Goal: Transaction & Acquisition: Book appointment/travel/reservation

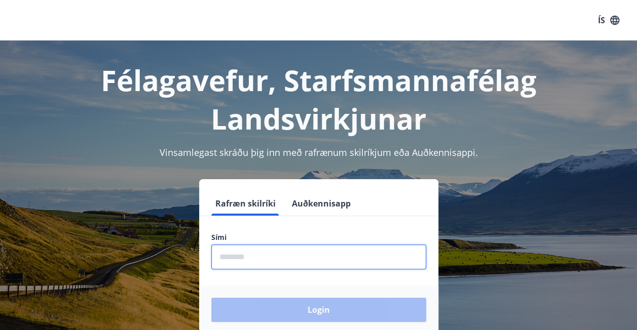
click at [242, 254] on input "phone" at bounding box center [318, 257] width 215 height 25
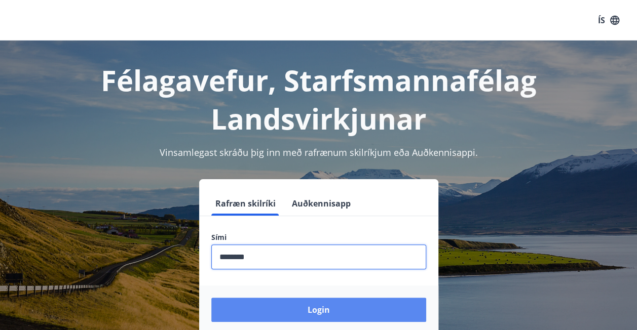
type input "********"
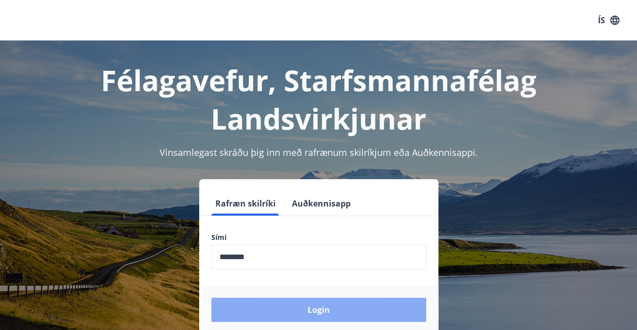
click at [276, 311] on button "Login" at bounding box center [318, 310] width 215 height 24
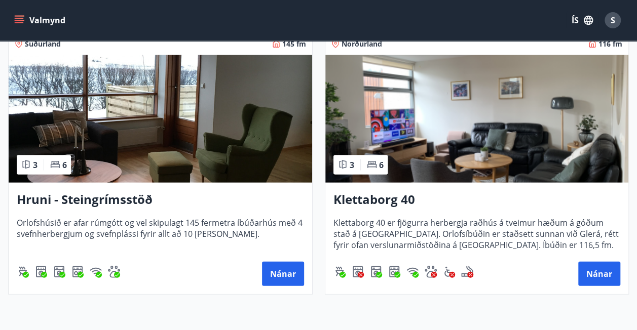
scroll to position [1021, 0]
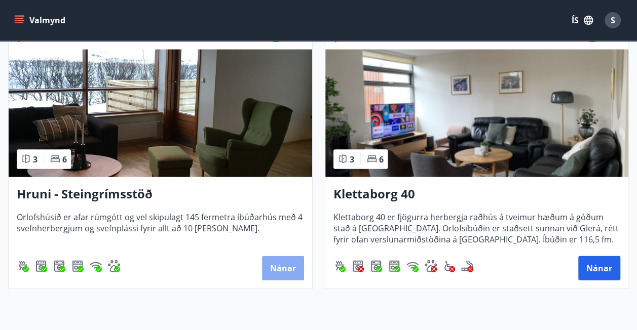
click at [281, 265] on button "Nánar" at bounding box center [283, 268] width 42 height 24
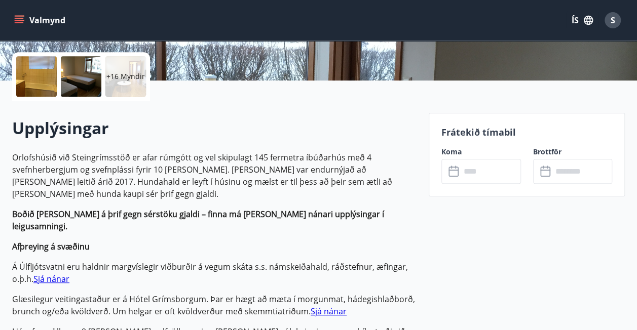
scroll to position [223, 0]
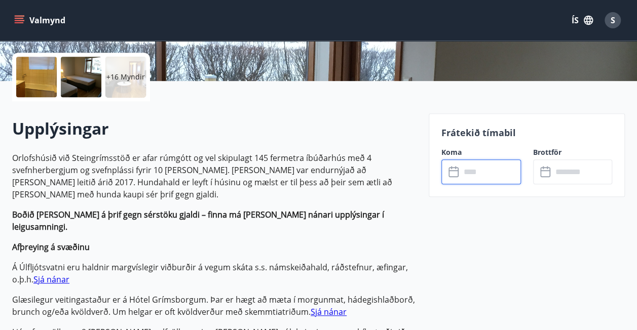
click at [462, 171] on input "text" at bounding box center [490, 172] width 60 height 25
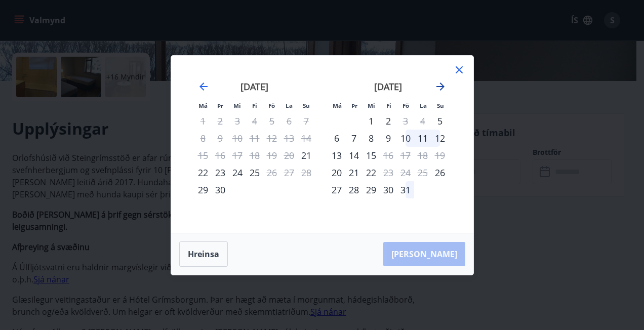
click at [439, 87] on icon "Move forward to switch to the next month." at bounding box center [441, 87] width 12 height 12
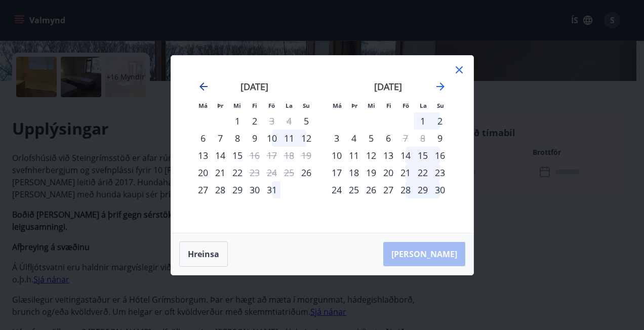
click at [199, 87] on icon "Move backward to switch to the previous month." at bounding box center [204, 87] width 12 height 12
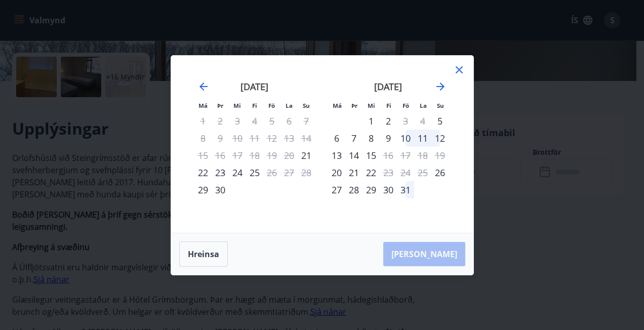
click at [337, 188] on div "27" at bounding box center [336, 189] width 17 height 17
click at [370, 187] on div "29" at bounding box center [371, 189] width 17 height 17
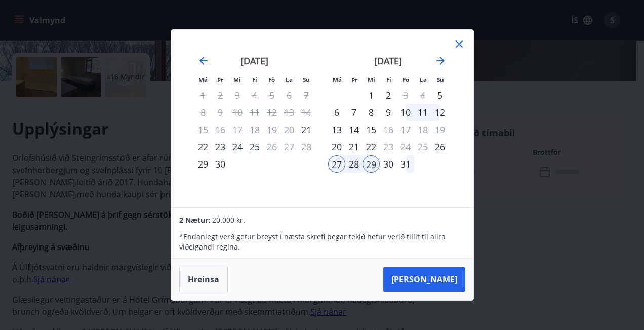
click at [393, 163] on div "30" at bounding box center [388, 164] width 17 height 17
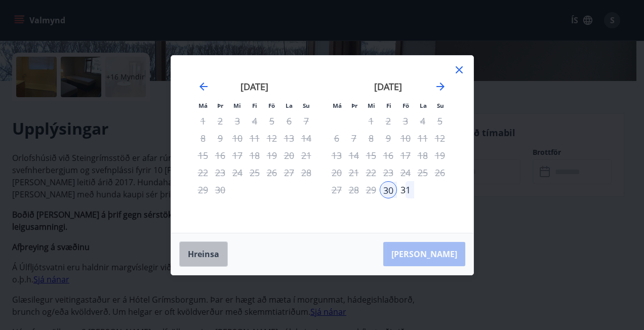
click at [199, 254] on button "Hreinsa" at bounding box center [203, 254] width 49 height 25
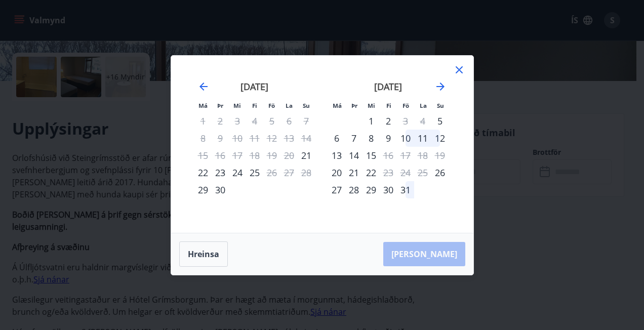
click at [333, 183] on div "27" at bounding box center [336, 189] width 17 height 17
click at [408, 185] on div "31" at bounding box center [405, 189] width 17 height 17
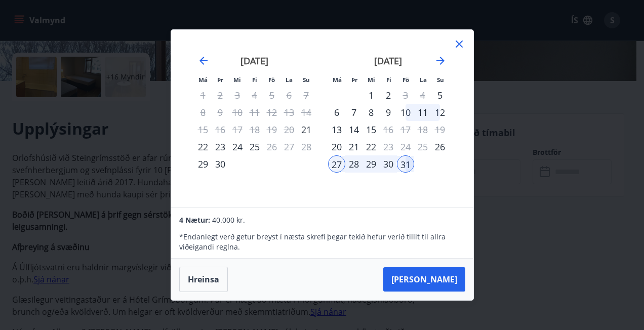
click at [176, 220] on div "4 Nætur: 40.000 kr. * Endanlegt verð getur breyst í næsta skrefi þegar tekið he…" at bounding box center [322, 233] width 302 height 51
click at [194, 275] on button "Hreinsa" at bounding box center [203, 279] width 49 height 25
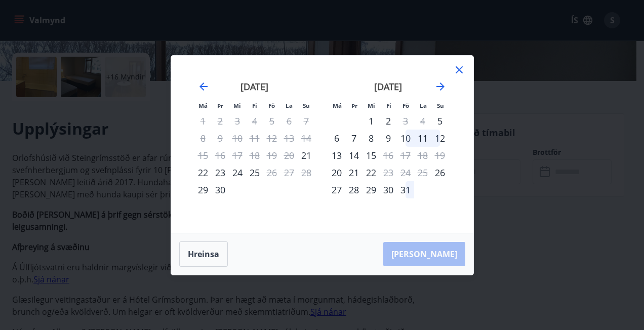
click at [459, 71] on icon at bounding box center [459, 70] width 12 height 12
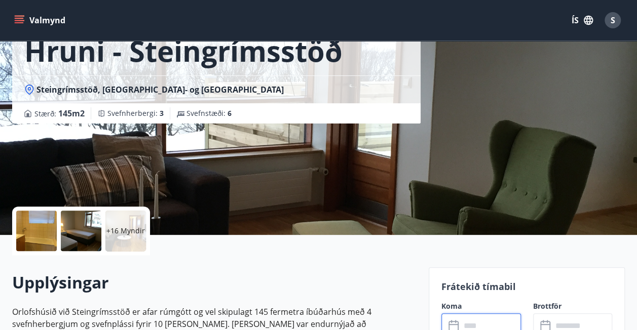
scroll to position [0, 0]
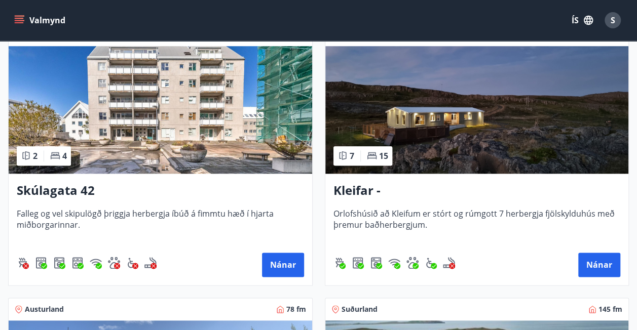
scroll to position [476, 0]
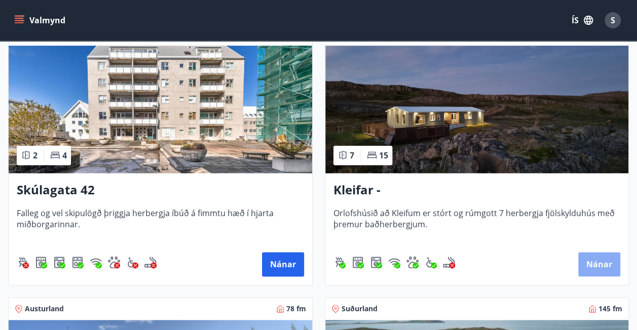
click at [605, 262] on button "Nánar" at bounding box center [599, 264] width 42 height 24
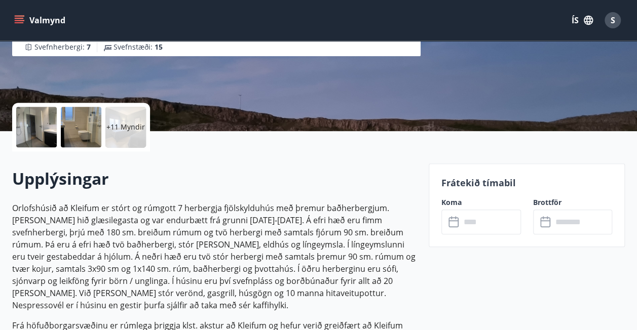
scroll to position [172, 0]
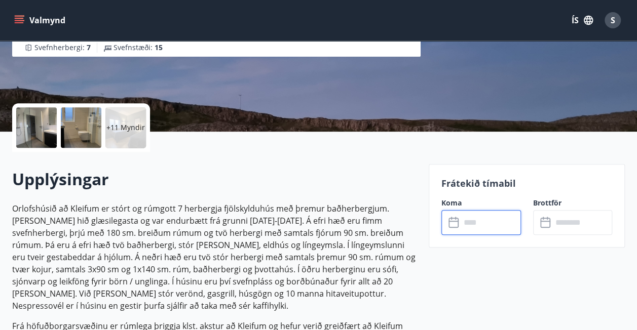
click at [486, 222] on input "text" at bounding box center [490, 222] width 60 height 25
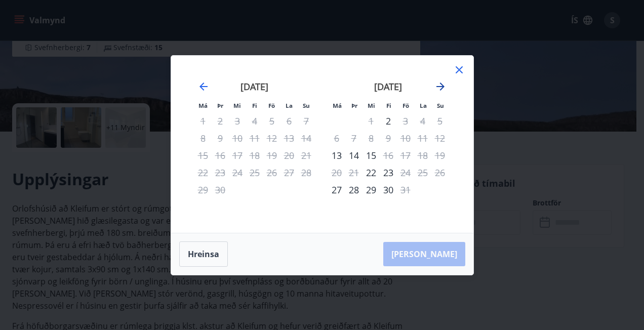
click at [439, 87] on icon "Move forward to switch to the next month." at bounding box center [441, 87] width 8 height 8
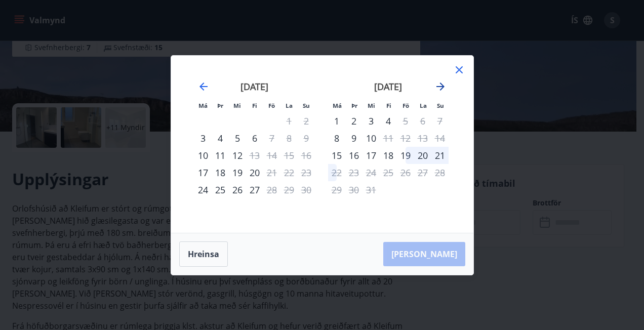
click at [440, 87] on icon "Move forward to switch to the next month." at bounding box center [441, 87] width 8 height 8
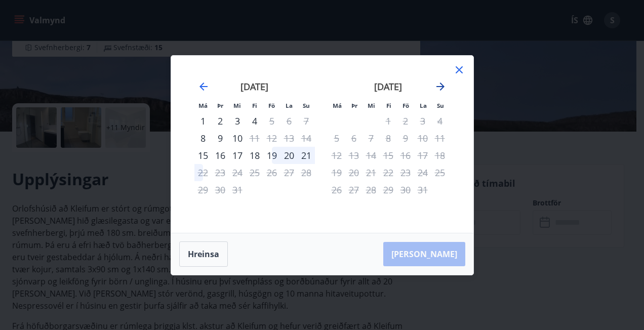
click at [444, 87] on icon "Move forward to switch to the next month." at bounding box center [441, 87] width 8 height 8
click at [441, 88] on icon "Move forward to switch to the next month." at bounding box center [441, 87] width 12 height 12
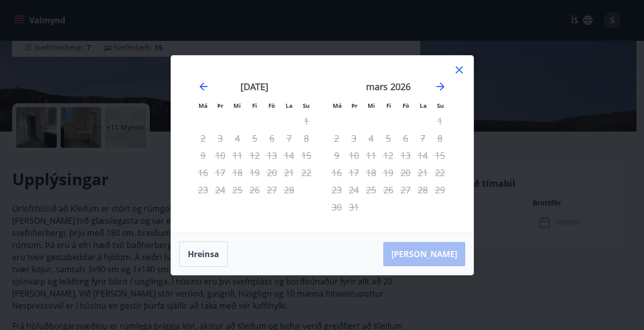
click at [462, 71] on icon at bounding box center [459, 70] width 12 height 12
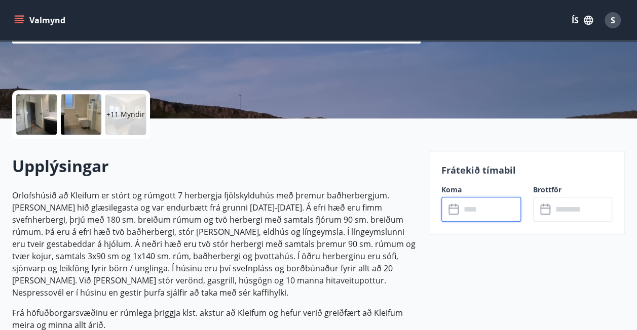
scroll to position [191, 0]
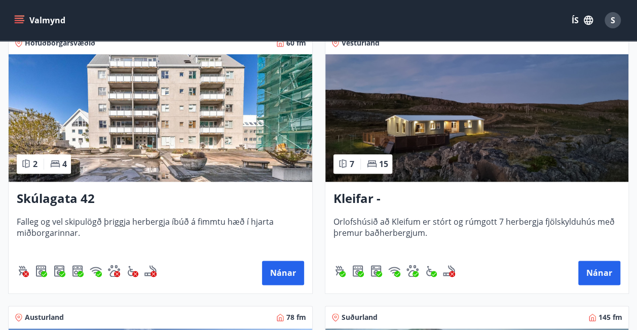
scroll to position [474, 0]
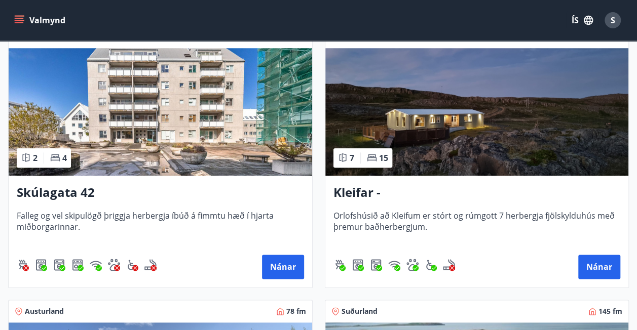
click at [149, 130] on img at bounding box center [160, 112] width 303 height 128
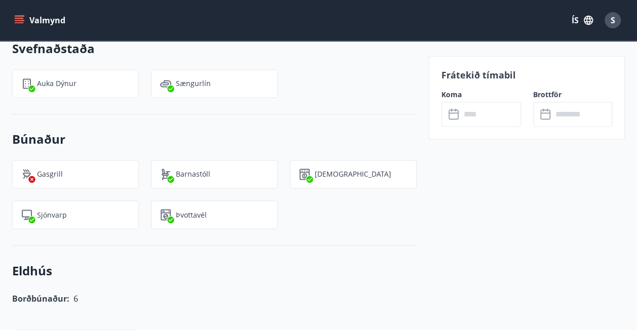
scroll to position [762, 0]
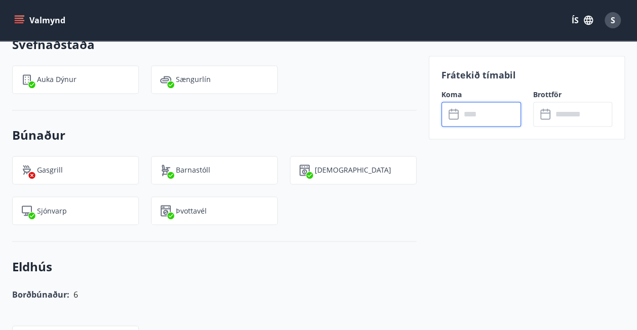
click at [470, 116] on input "text" at bounding box center [490, 114] width 60 height 25
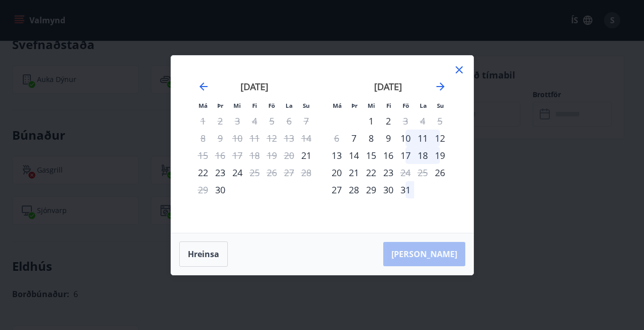
click at [383, 156] on div "16" at bounding box center [388, 155] width 17 height 17
click at [443, 156] on div "19" at bounding box center [440, 155] width 17 height 17
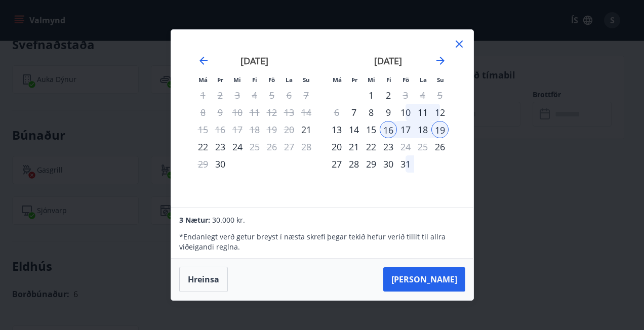
click at [460, 45] on icon at bounding box center [459, 44] width 12 height 12
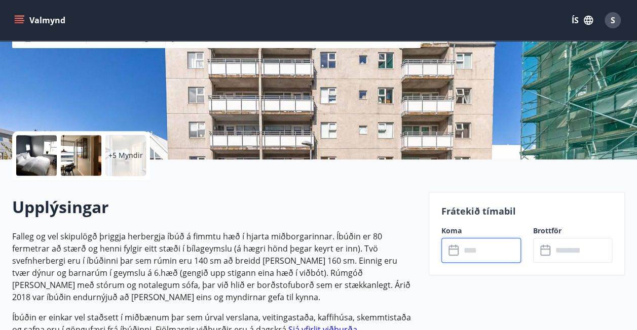
scroll to position [0, 0]
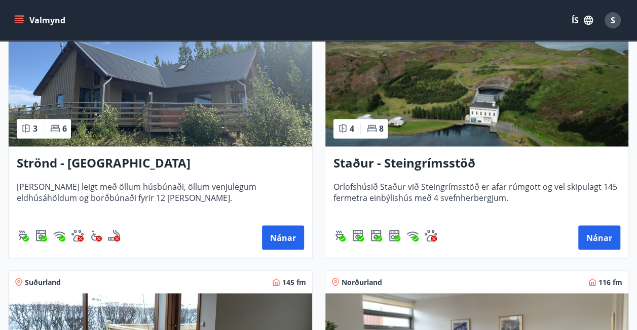
scroll to position [782, 0]
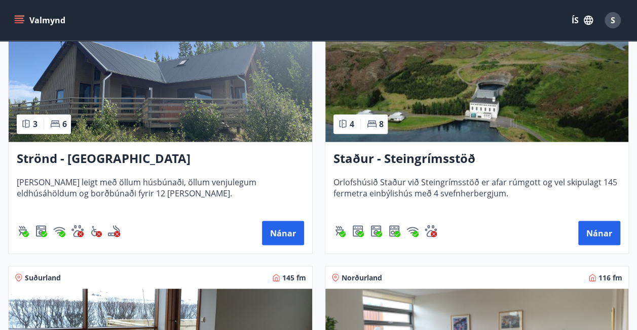
click at [404, 167] on div "Staður - Steingrímsstöð Orlofshúsið Staður við Steingrímsstöð er afar rúmgott o…" at bounding box center [476, 197] width 303 height 111
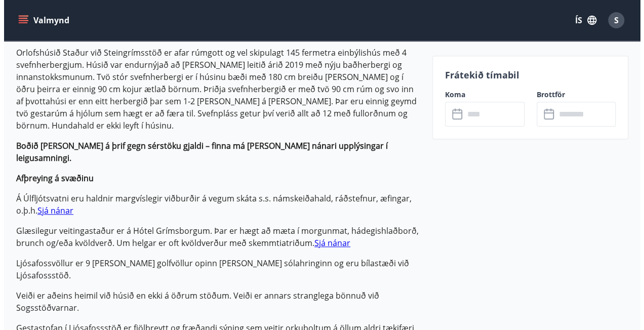
scroll to position [148, 0]
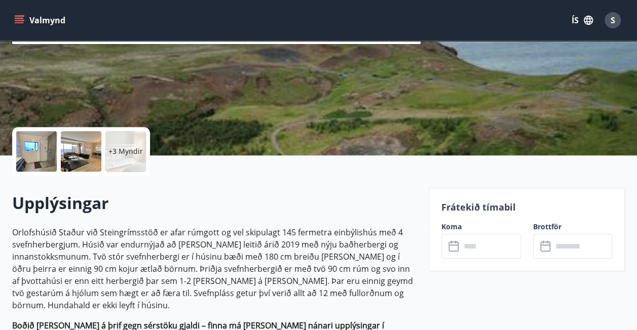
click at [82, 149] on div at bounding box center [81, 151] width 41 height 41
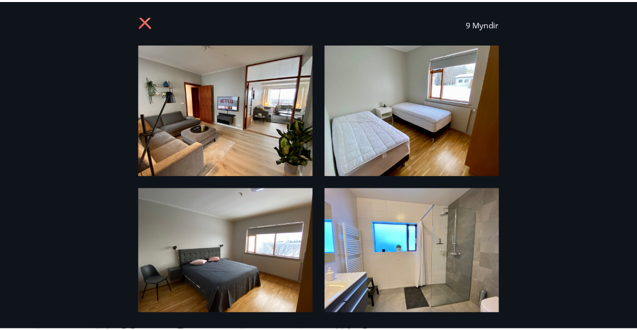
scroll to position [0, 0]
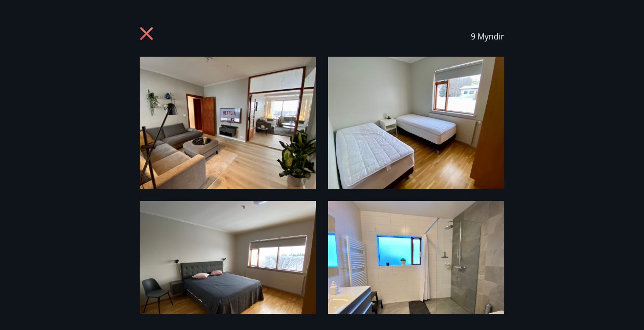
click at [144, 33] on icon at bounding box center [148, 35] width 16 height 16
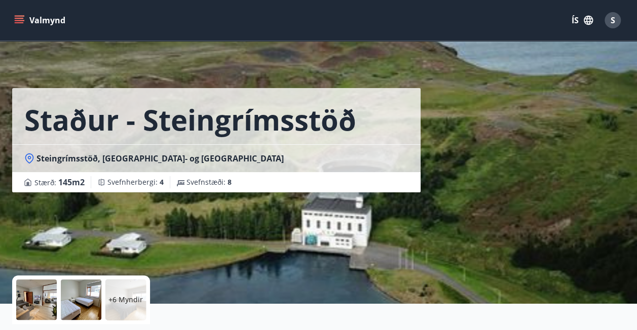
click at [23, 17] on icon "menu" at bounding box center [19, 20] width 10 height 10
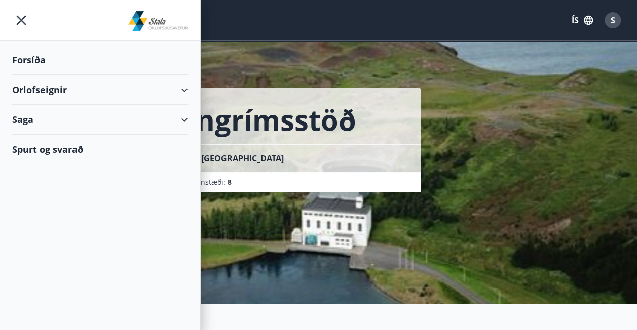
click at [275, 174] on div "Stærð : 145 m2 Svefnherbergi : 4 Svefnstæði : 8" at bounding box center [216, 182] width 408 height 20
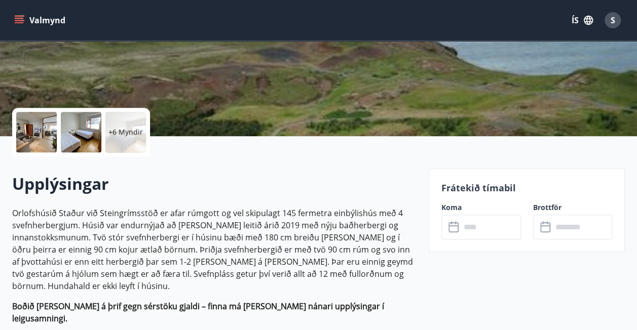
scroll to position [168, 0]
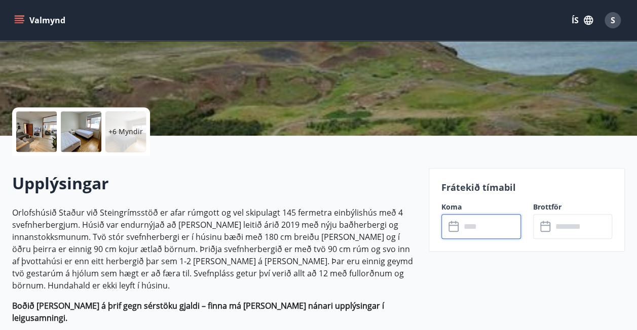
click at [493, 234] on input "text" at bounding box center [490, 226] width 60 height 25
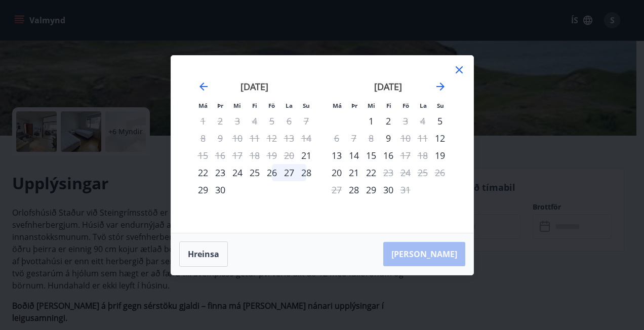
click at [466, 73] on div "Má Þr Mi Fi Fö La Su Má Þr Mi Fi Fö La Su [DATE] 1 2 3 4 5 6 7 8 9 10 11 12 13 …" at bounding box center [322, 144] width 302 height 177
click at [461, 71] on icon at bounding box center [459, 70] width 12 height 12
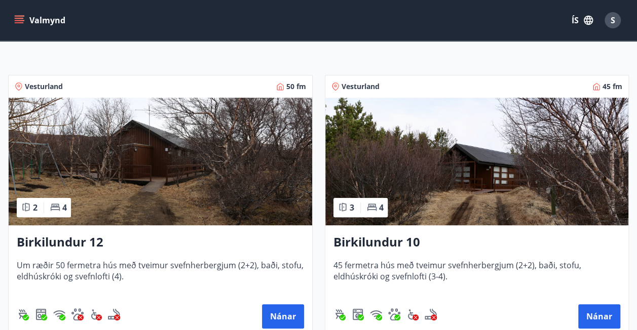
click at [226, 210] on img at bounding box center [160, 162] width 303 height 128
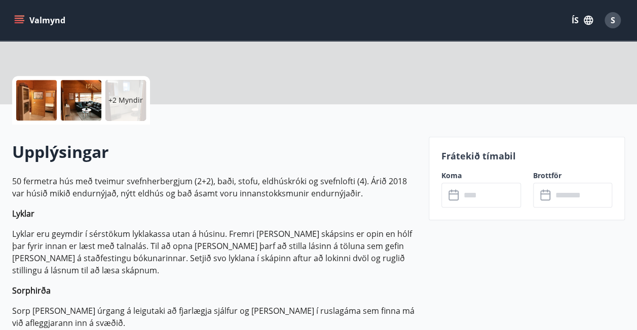
scroll to position [203, 0]
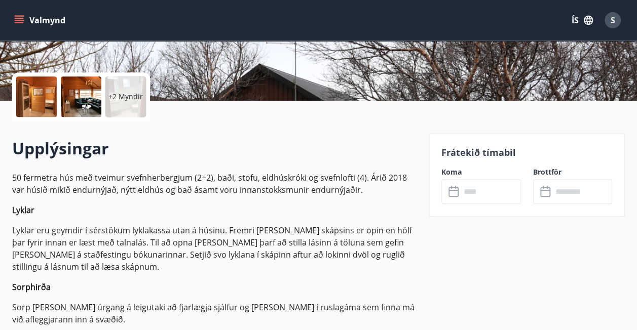
click at [468, 187] on input "text" at bounding box center [490, 191] width 60 height 25
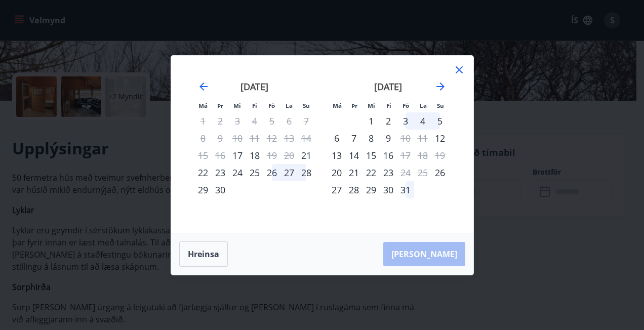
click at [462, 67] on icon at bounding box center [459, 69] width 7 height 7
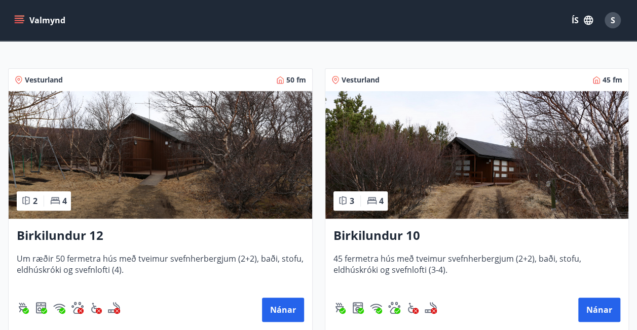
click at [446, 183] on img at bounding box center [476, 155] width 303 height 128
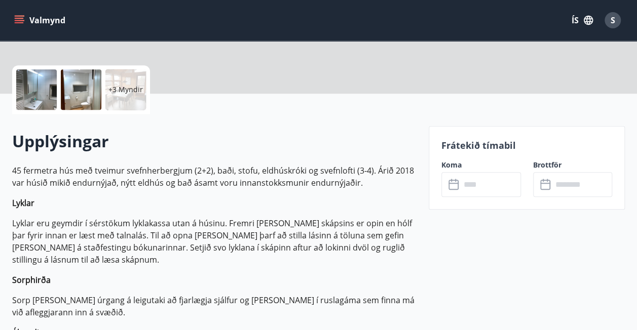
scroll to position [211, 0]
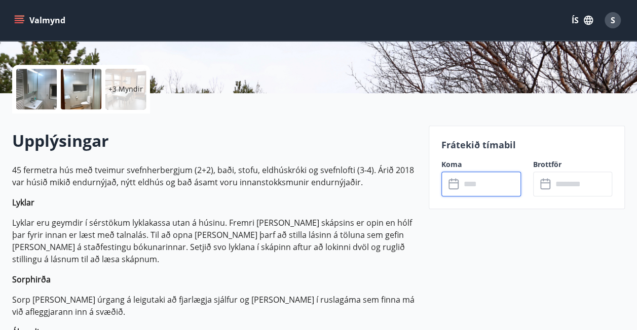
click at [487, 184] on input "text" at bounding box center [490, 184] width 60 height 25
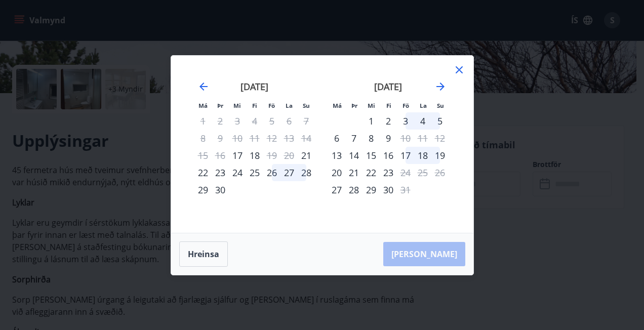
click at [457, 66] on icon at bounding box center [459, 70] width 12 height 12
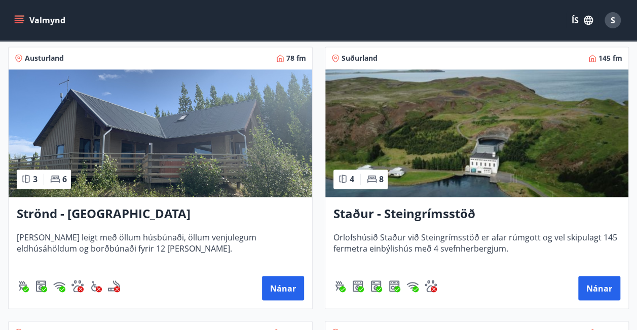
scroll to position [729, 0]
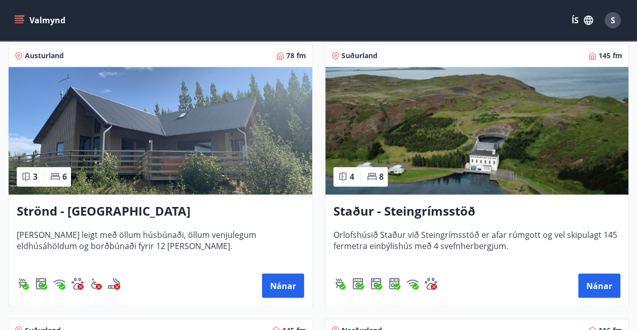
click at [187, 153] on img at bounding box center [160, 131] width 303 height 128
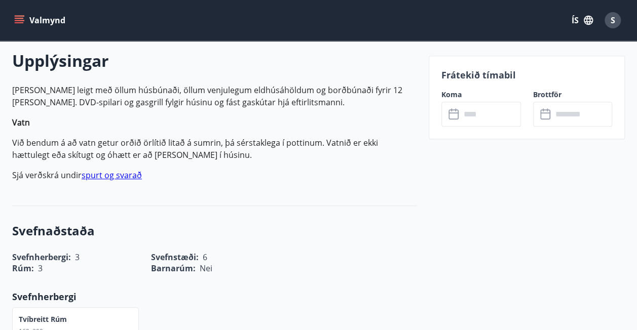
scroll to position [294, 0]
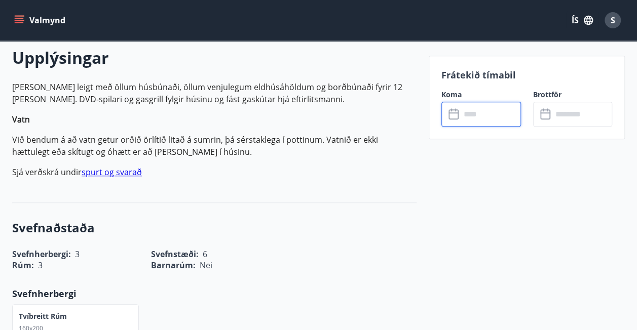
click at [472, 114] on input "text" at bounding box center [490, 114] width 60 height 25
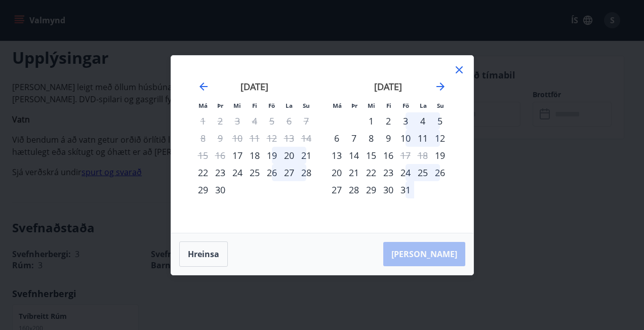
click at [458, 70] on icon at bounding box center [459, 69] width 7 height 7
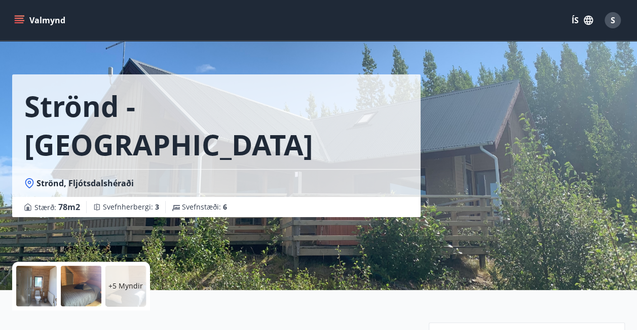
scroll to position [0, 0]
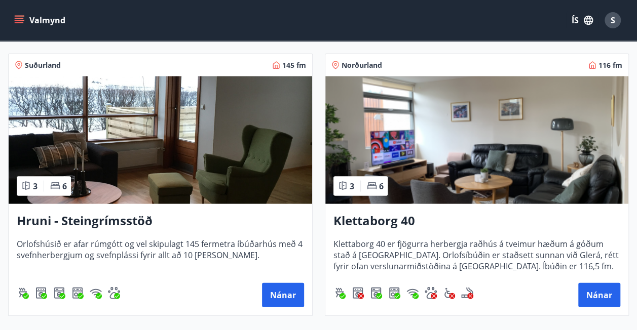
scroll to position [997, 0]
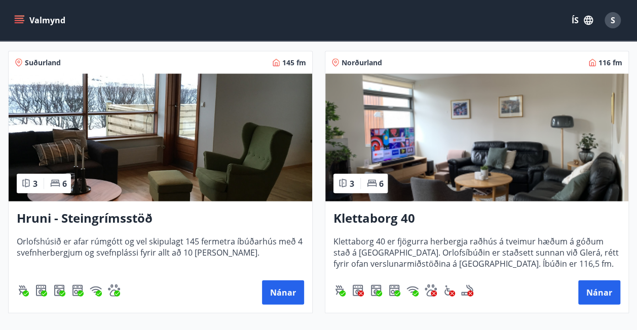
click at [232, 190] on img at bounding box center [160, 138] width 303 height 128
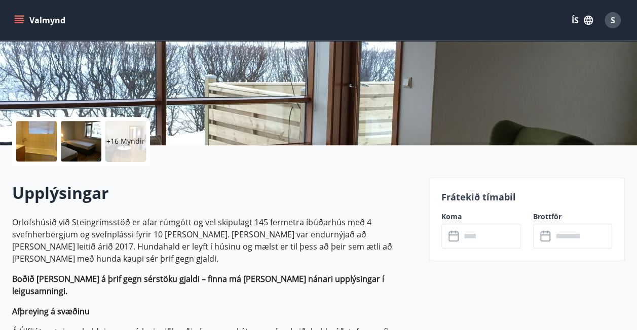
scroll to position [160, 0]
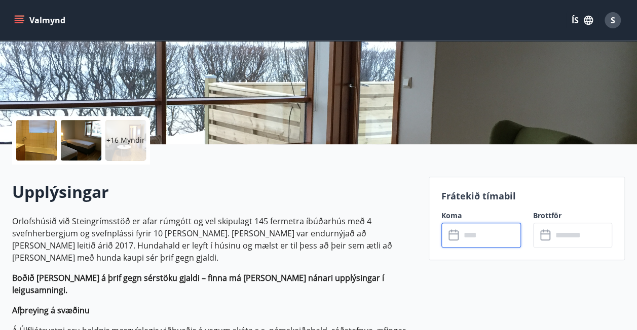
click at [481, 236] on input "text" at bounding box center [490, 235] width 60 height 25
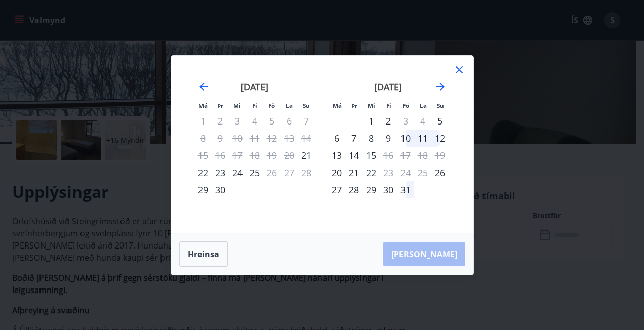
click at [459, 67] on icon at bounding box center [459, 70] width 12 height 12
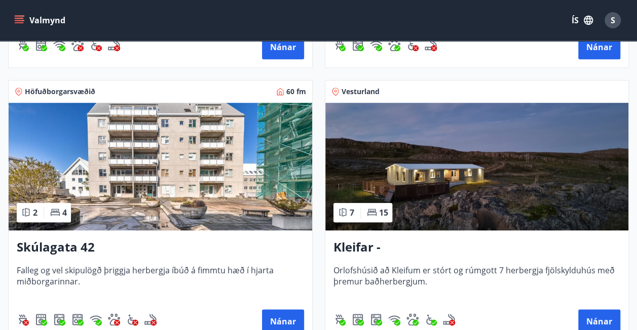
scroll to position [422, 0]
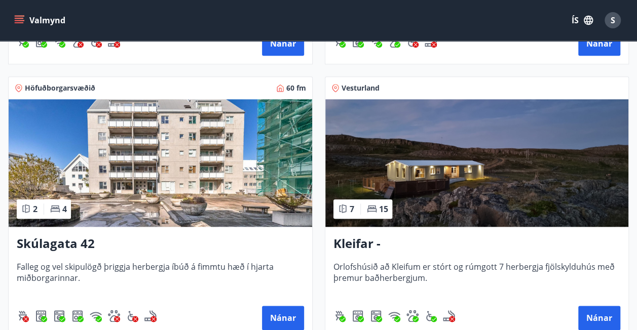
click at [502, 175] on img at bounding box center [476, 163] width 303 height 128
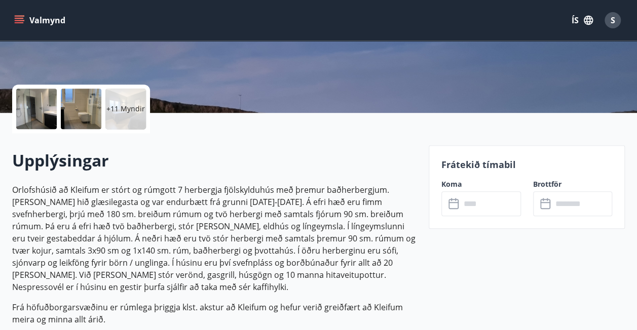
scroll to position [191, 0]
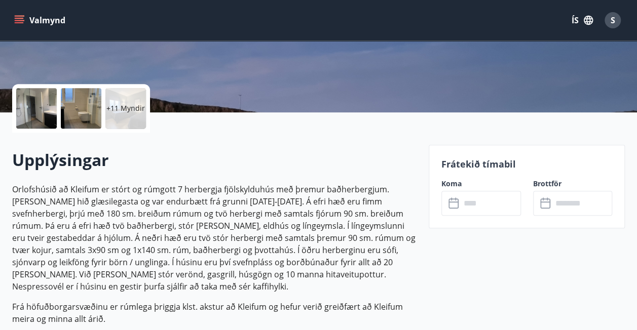
click at [547, 201] on icon at bounding box center [546, 204] width 12 height 12
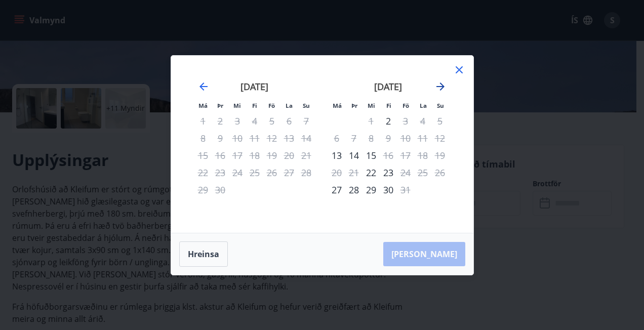
click at [441, 85] on icon "Move forward to switch to the next month." at bounding box center [441, 87] width 12 height 12
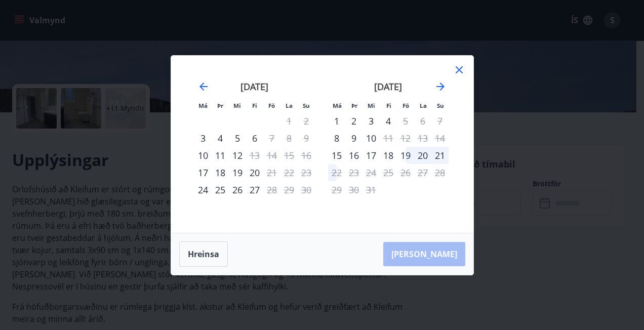
click at [464, 68] on icon at bounding box center [459, 70] width 12 height 12
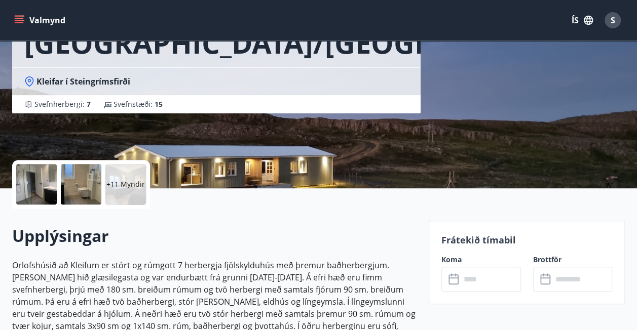
scroll to position [0, 0]
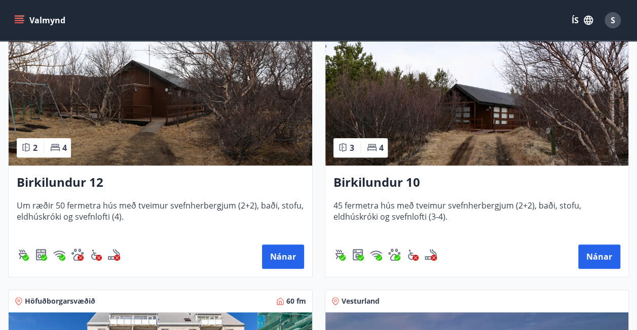
click at [197, 183] on h3 "Birkilundur 12" at bounding box center [160, 183] width 287 height 18
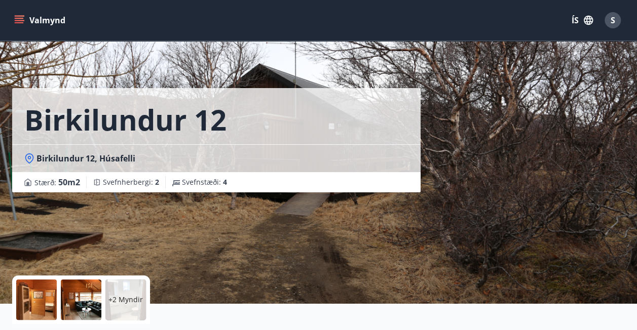
scroll to position [182, 0]
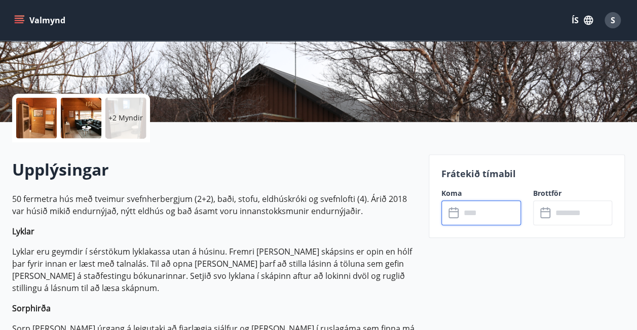
click at [481, 222] on input "text" at bounding box center [490, 213] width 60 height 25
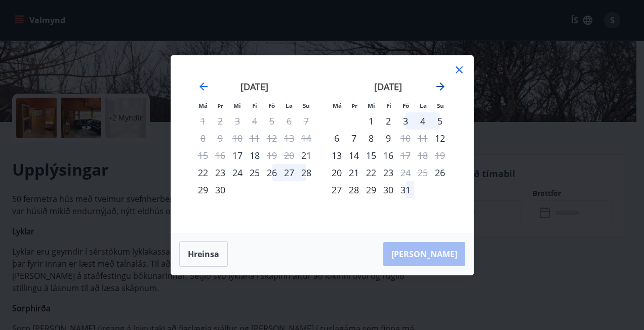
click at [441, 87] on icon "Move forward to switch to the next month." at bounding box center [441, 87] width 8 height 8
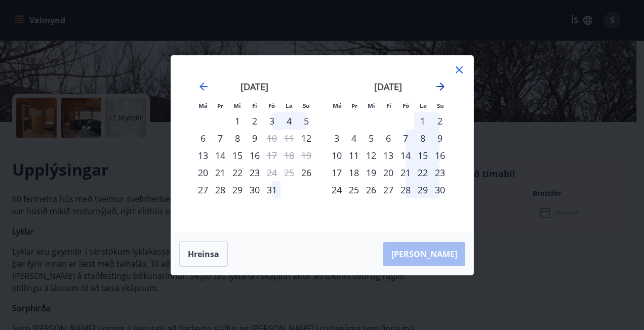
click at [441, 87] on icon "Move forward to switch to the next month." at bounding box center [441, 87] width 8 height 8
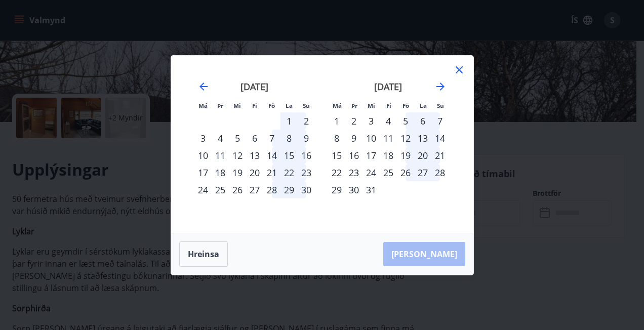
click at [455, 71] on icon at bounding box center [459, 70] width 12 height 12
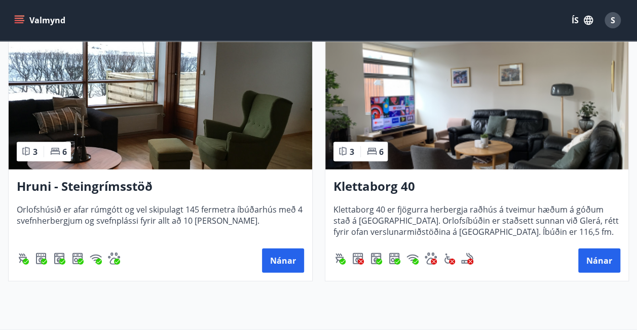
scroll to position [1029, 0]
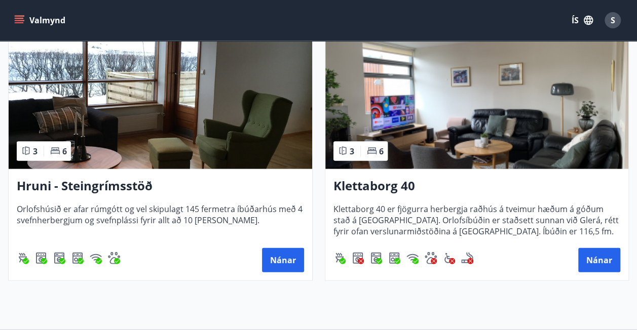
click at [176, 170] on div "Hruni - Steingrímsstöð Orlofshúsið er afar rúmgótt og vel skipulagt 145 fermetr…" at bounding box center [160, 224] width 303 height 111
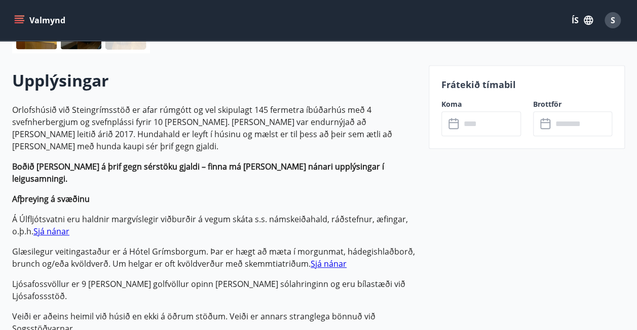
scroll to position [272, 0]
click at [489, 131] on input "text" at bounding box center [490, 123] width 60 height 25
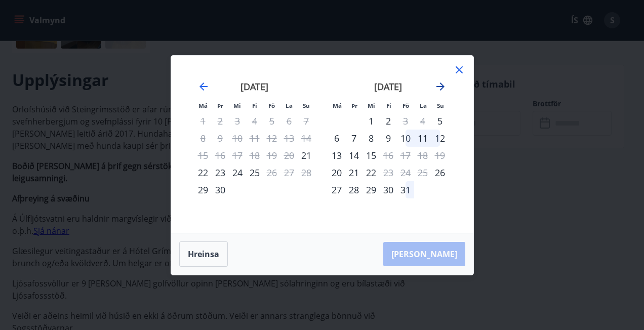
click at [441, 84] on icon "Move forward to switch to the next month." at bounding box center [441, 87] width 8 height 8
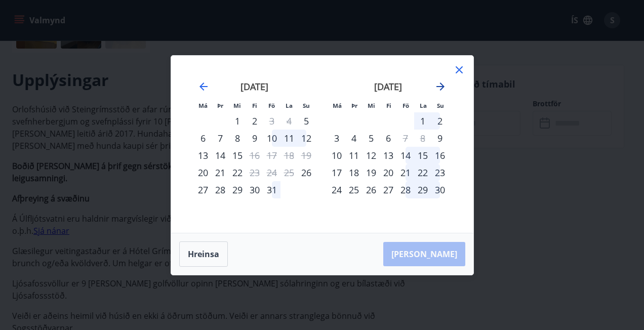
click at [441, 84] on icon "Move forward to switch to the next month." at bounding box center [441, 87] width 8 height 8
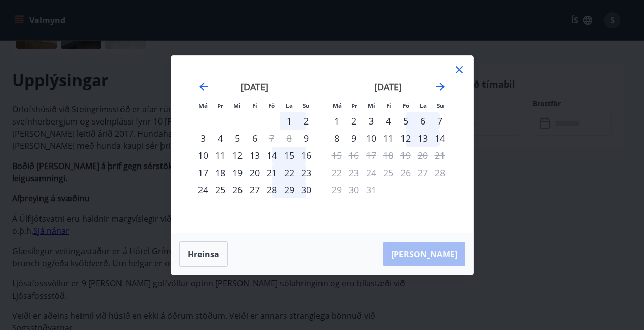
click at [460, 70] on icon at bounding box center [459, 70] width 12 height 12
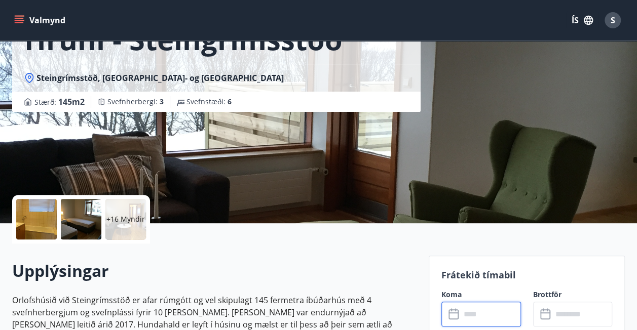
scroll to position [0, 0]
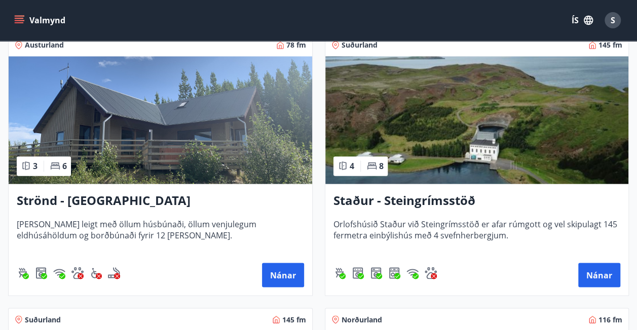
scroll to position [695, 0]
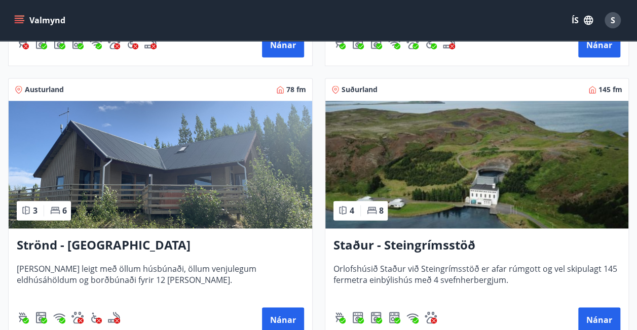
click at [442, 227] on img at bounding box center [476, 165] width 303 height 128
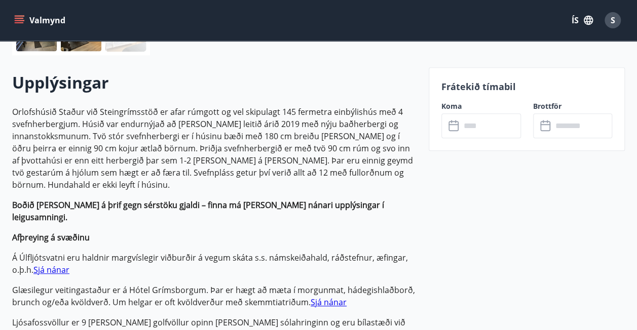
scroll to position [304, 0]
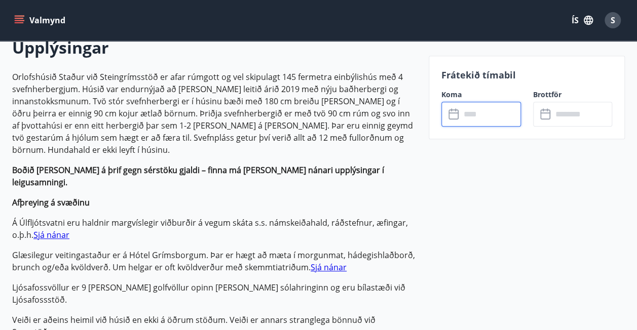
click at [487, 115] on input "text" at bounding box center [490, 114] width 60 height 25
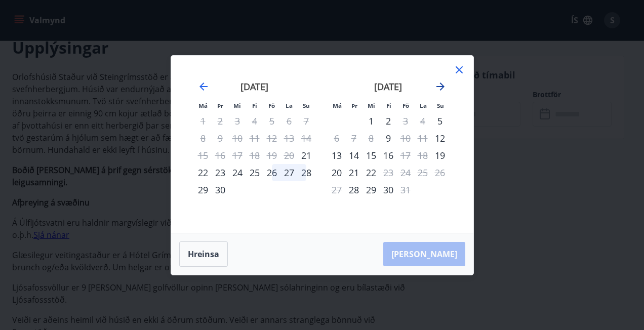
click at [444, 85] on icon "Move forward to switch to the next month." at bounding box center [441, 87] width 12 height 12
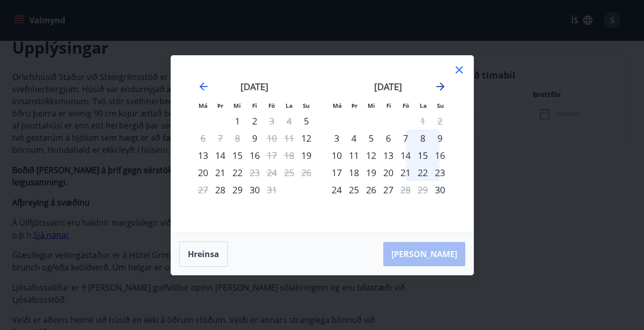
click at [444, 85] on icon "Move forward to switch to the next month." at bounding box center [441, 87] width 12 height 12
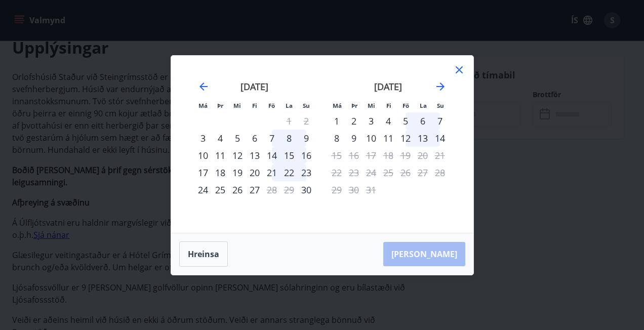
click at [458, 72] on icon at bounding box center [459, 70] width 12 height 12
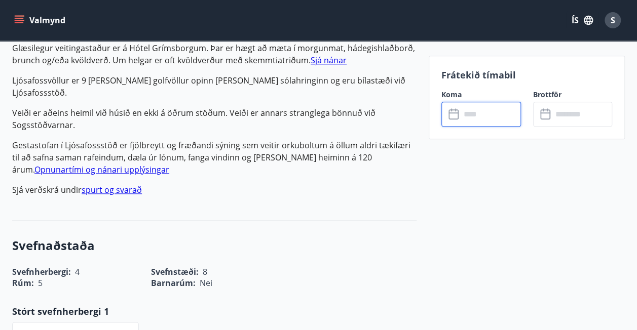
scroll to position [513, 0]
